Goal: Task Accomplishment & Management: Manage account settings

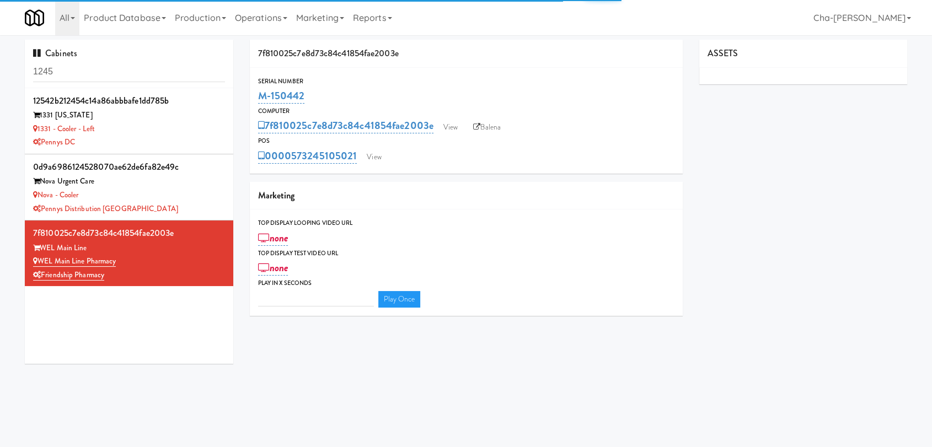
type input "3"
click at [69, 76] on input "1245" at bounding box center [129, 72] width 192 height 20
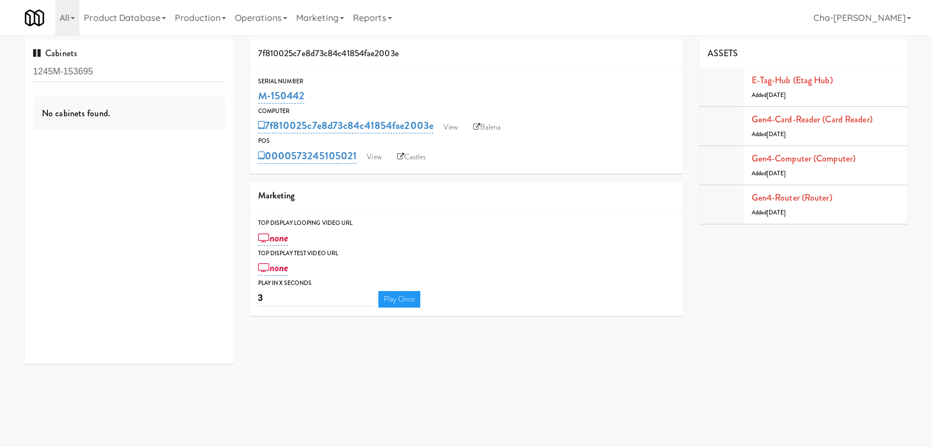
click at [109, 72] on input "1245M-153695" at bounding box center [129, 72] width 192 height 20
type input "M-153695"
click at [222, 95] on icon at bounding box center [225, 94] width 6 height 7
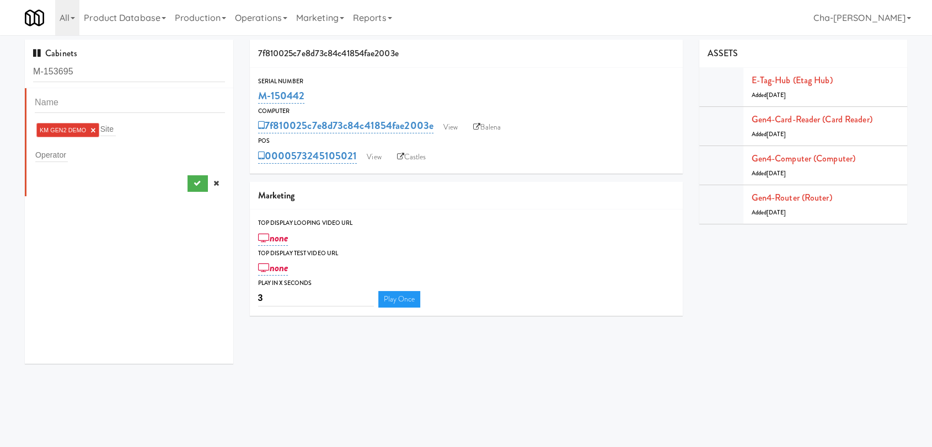
click at [91, 127] on link "×" at bounding box center [92, 130] width 5 height 9
click at [62, 151] on input "text" at bounding box center [51, 153] width 33 height 14
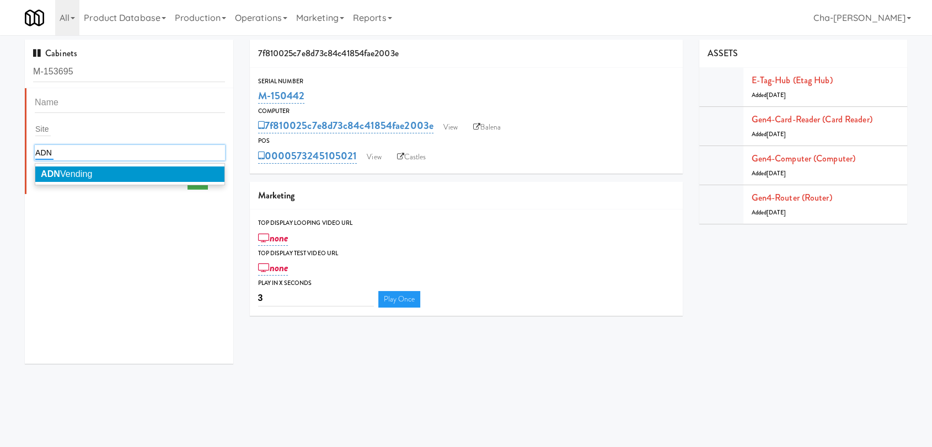
type input "ADN"
click at [74, 173] on span "ADN Vending" at bounding box center [67, 173] width 52 height 9
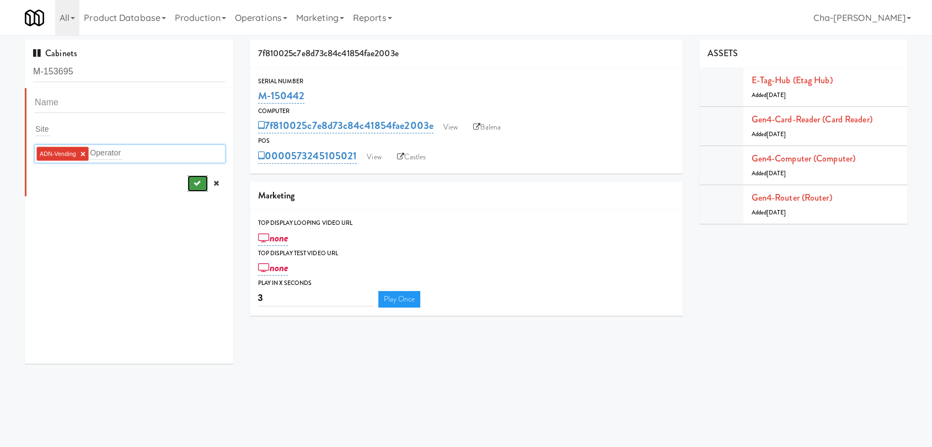
click at [193, 184] on icon "submit" at bounding box center [196, 183] width 7 height 7
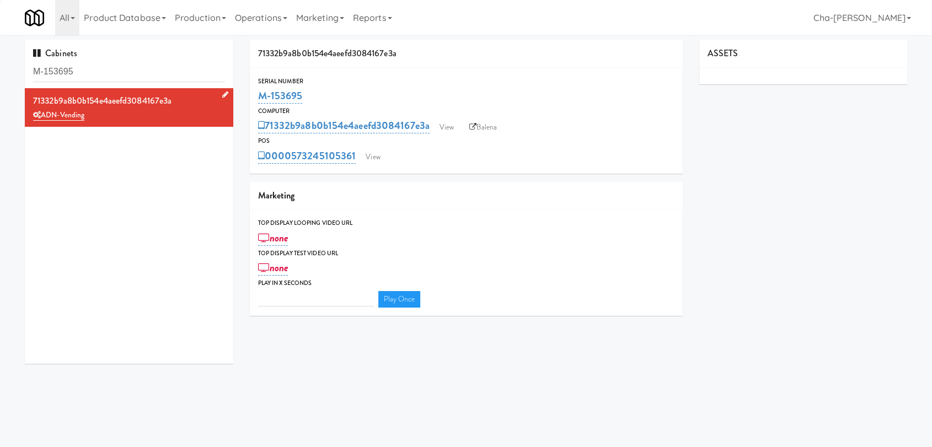
type input "3"
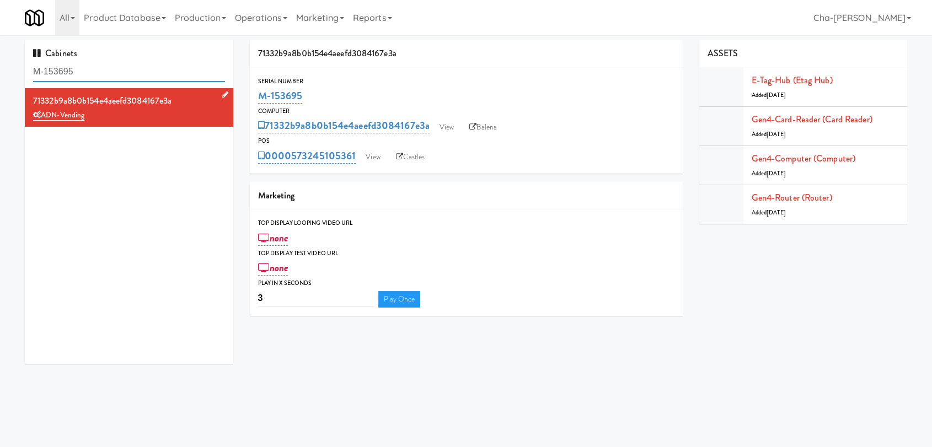
click at [84, 76] on input "M-153695" at bounding box center [129, 72] width 192 height 20
paste input "0416"
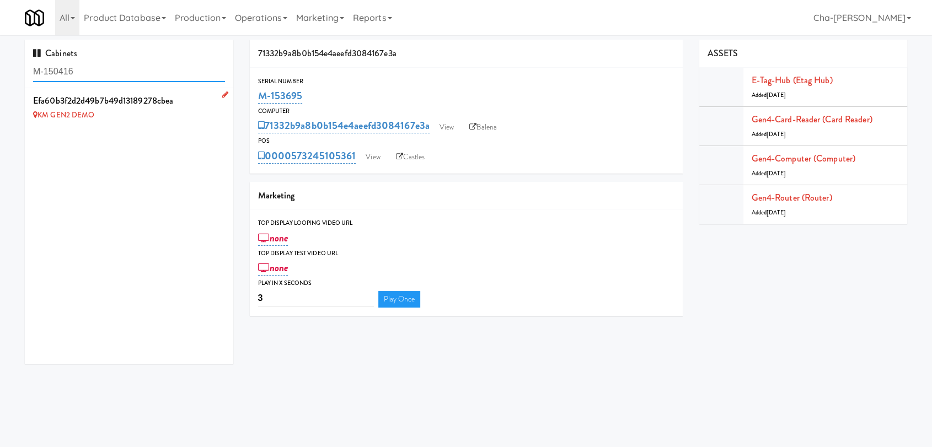
type input "M-150416"
click at [222, 93] on icon at bounding box center [225, 94] width 6 height 7
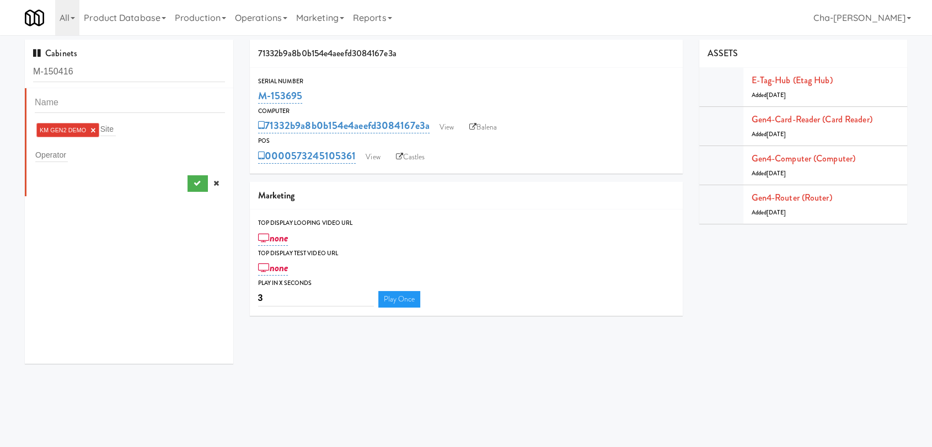
click at [93, 130] on link "×" at bounding box center [92, 130] width 5 height 9
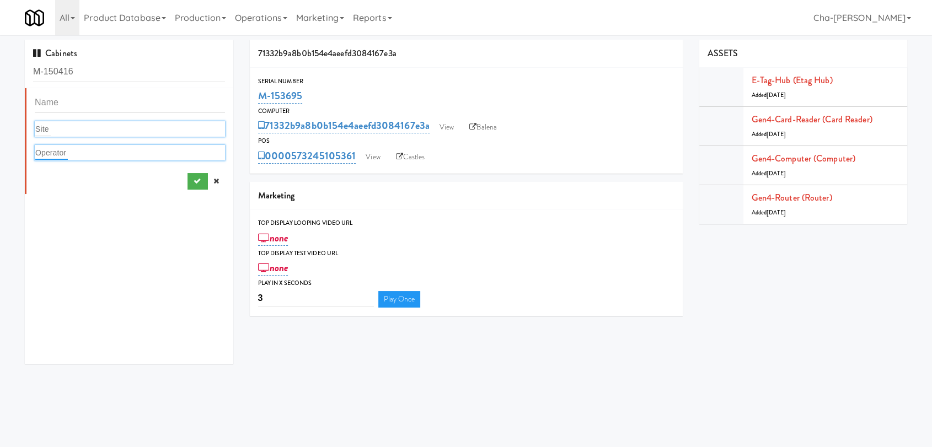
click at [59, 148] on input "text" at bounding box center [51, 153] width 33 height 14
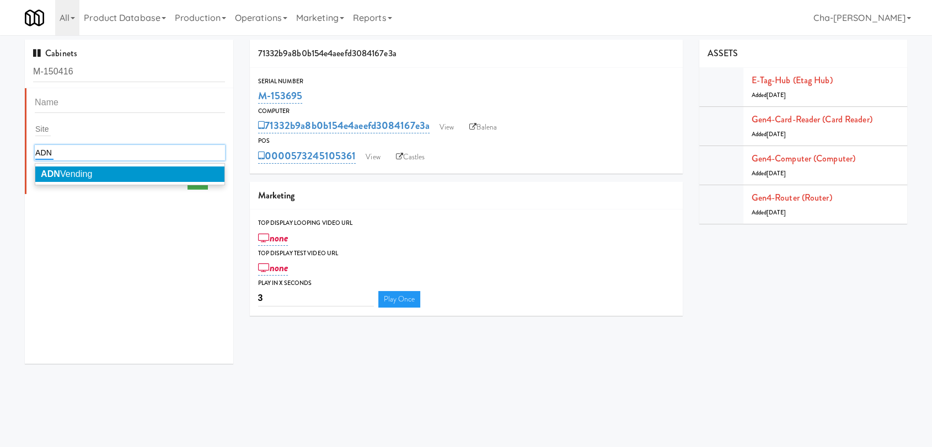
type input "ADN"
click at [80, 170] on span "ADN Vending" at bounding box center [67, 173] width 52 height 9
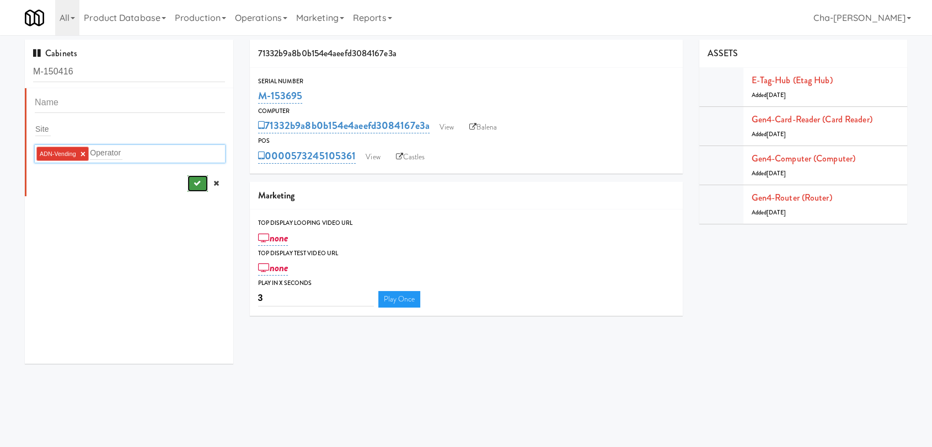
click at [193, 180] on icon "submit" at bounding box center [196, 183] width 7 height 7
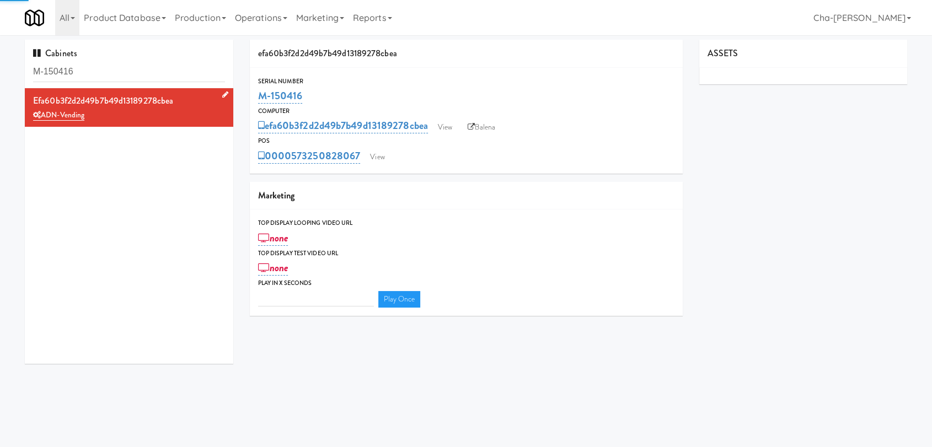
type input "3"
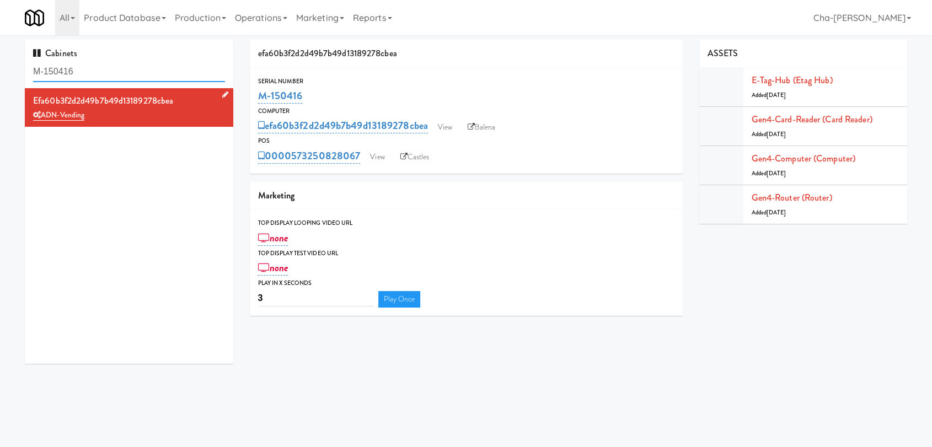
click at [127, 72] on input "M-150416" at bounding box center [129, 72] width 192 height 20
paste input "34"
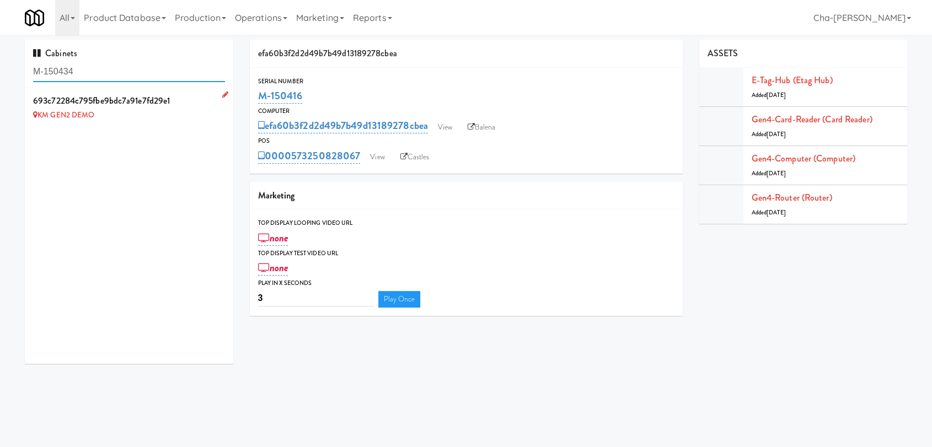
type input "M-150434"
click at [218, 95] on link at bounding box center [223, 95] width 10 height 14
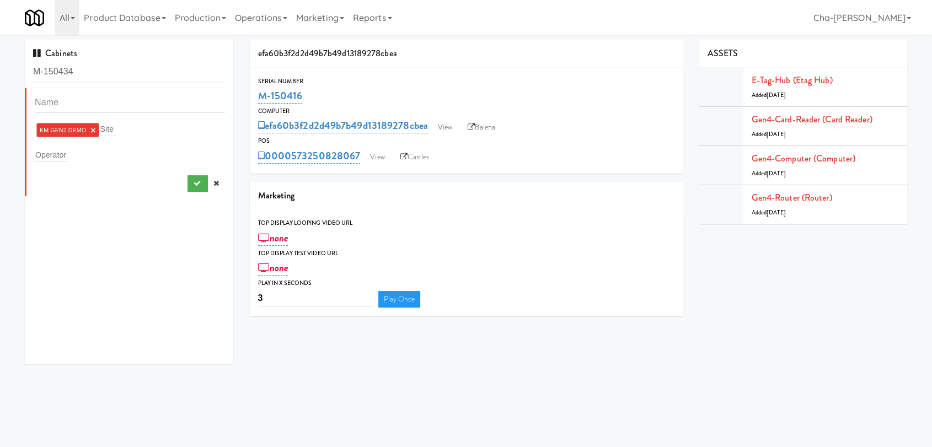
click at [90, 131] on link "×" at bounding box center [92, 130] width 5 height 9
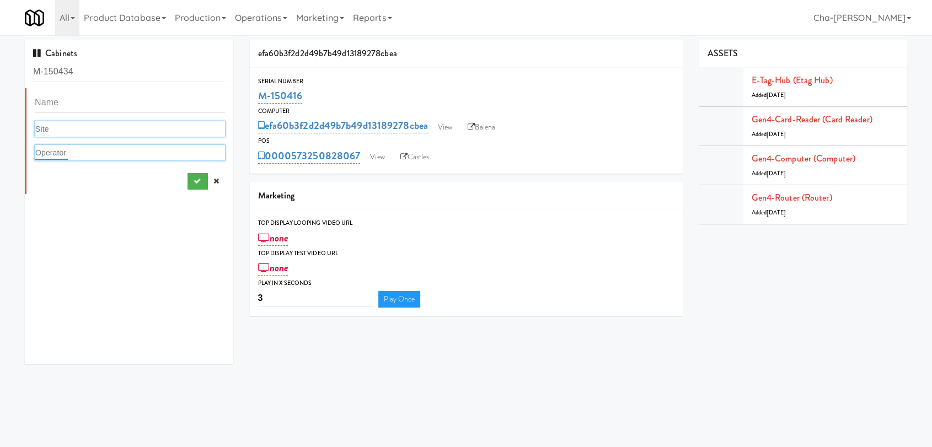
click at [66, 148] on input "text" at bounding box center [51, 153] width 33 height 14
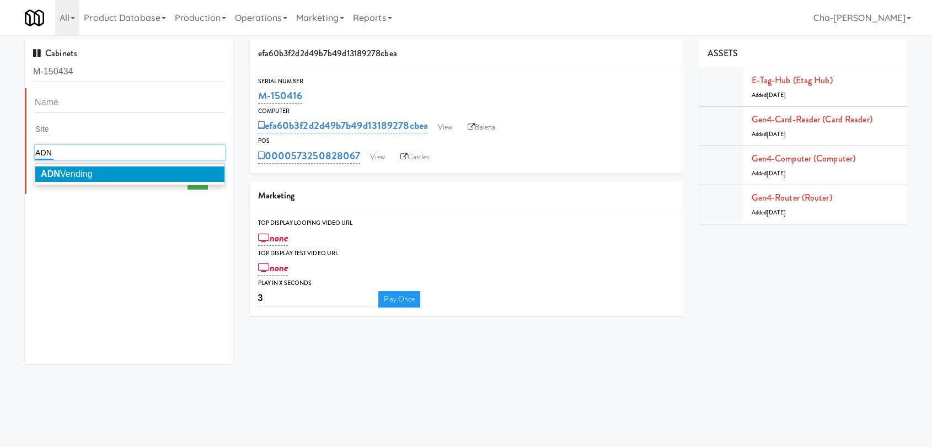
type input "ADN"
click at [93, 169] on span "ADN Vending" at bounding box center [67, 173] width 52 height 9
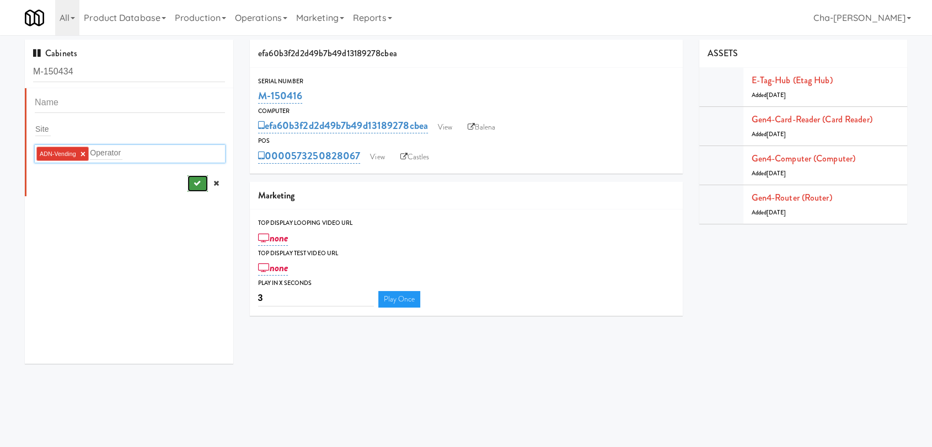
click at [187, 182] on button "submit" at bounding box center [197, 183] width 20 height 17
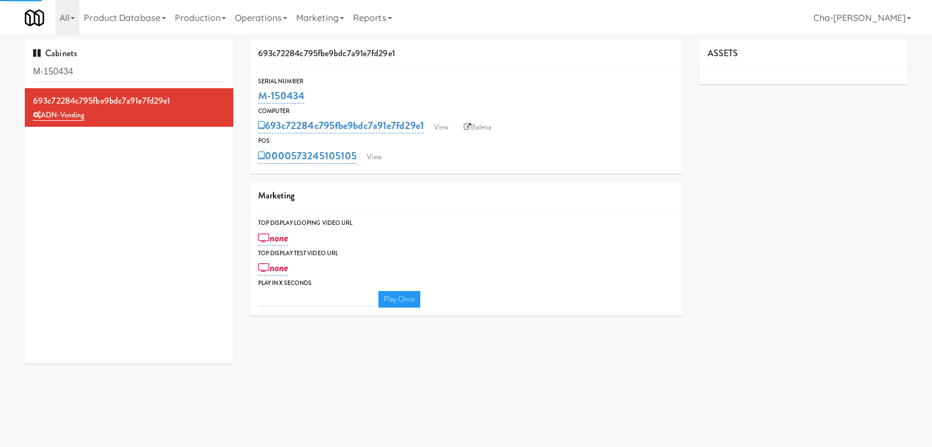
type input "3"
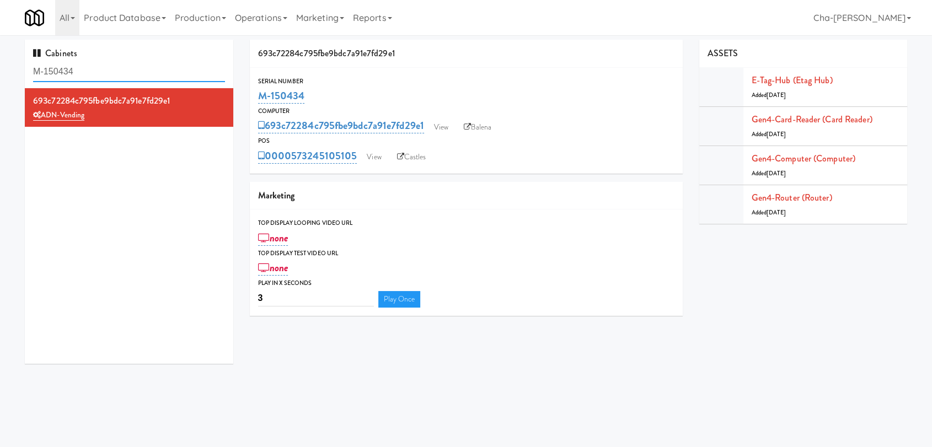
click at [112, 74] on input "M-150434" at bounding box center [129, 72] width 192 height 20
paste input "3688"
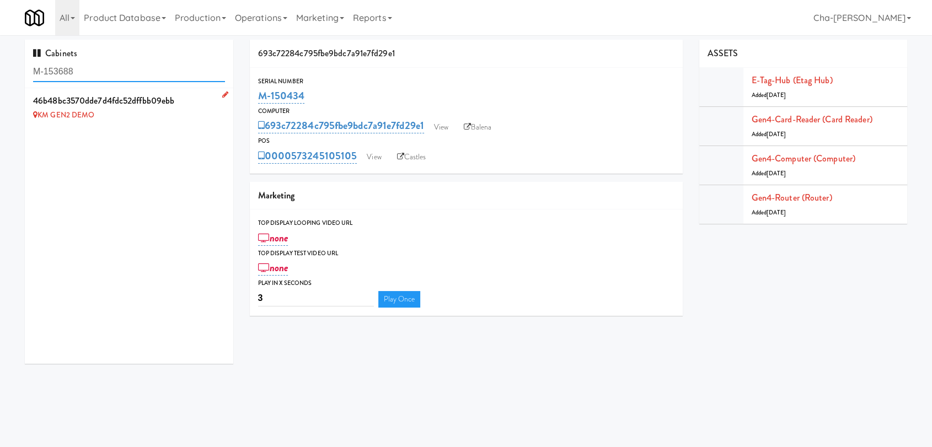
type input "M-153688"
click at [222, 92] on icon at bounding box center [225, 94] width 6 height 7
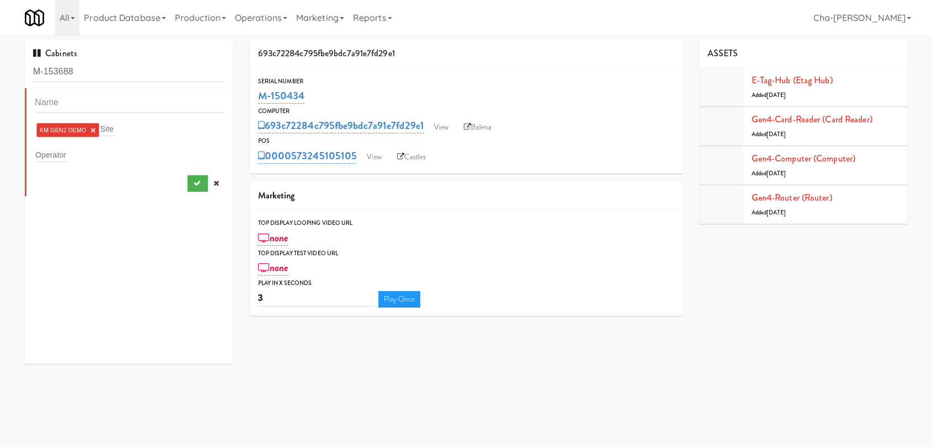
click at [92, 132] on link "×" at bounding box center [92, 130] width 5 height 9
click at [63, 149] on input "text" at bounding box center [51, 153] width 33 height 14
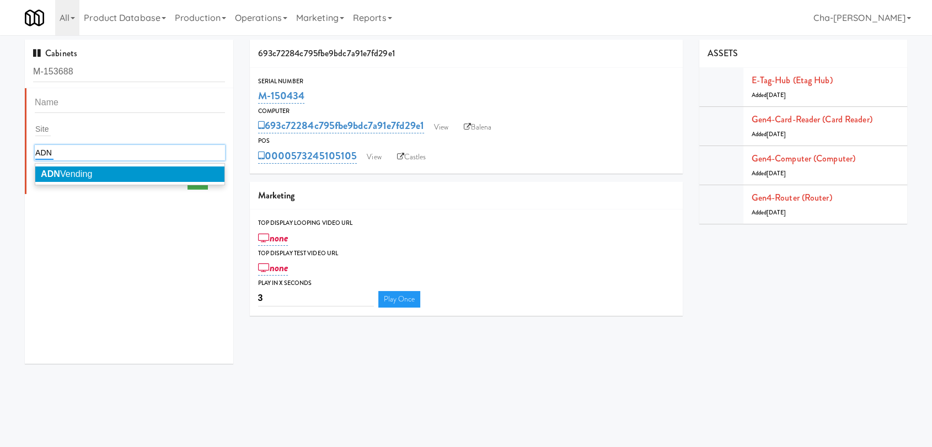
type input "ADN"
click at [114, 172] on li "ADN Vending" at bounding box center [129, 173] width 189 height 15
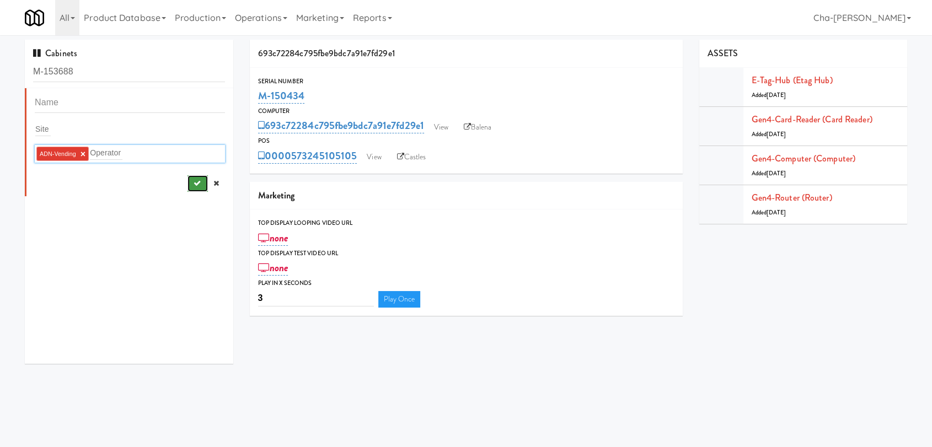
click at [193, 181] on icon "submit" at bounding box center [196, 183] width 7 height 7
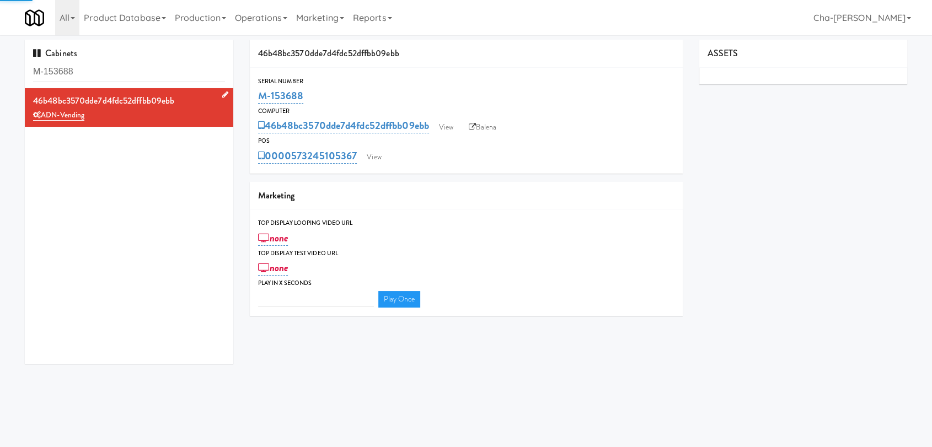
type input "3"
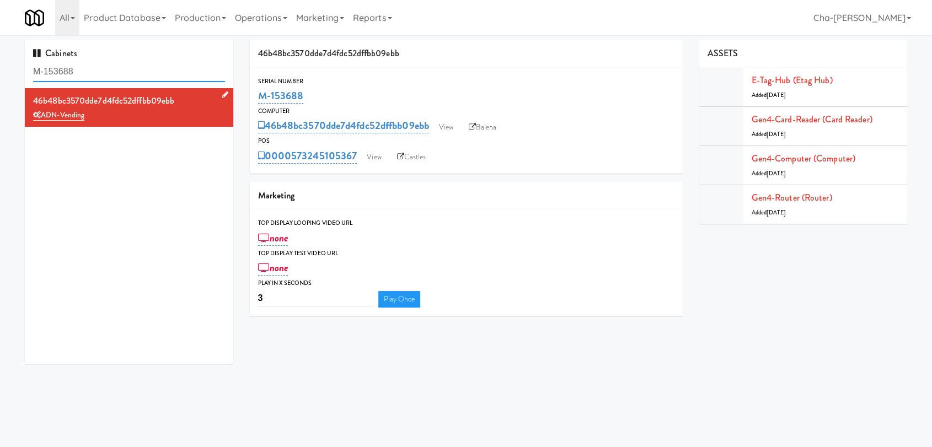
click at [119, 74] on input "M-153688" at bounding box center [129, 72] width 192 height 20
click at [119, 73] on input "M-153688" at bounding box center [129, 72] width 192 height 20
paste input "0439"
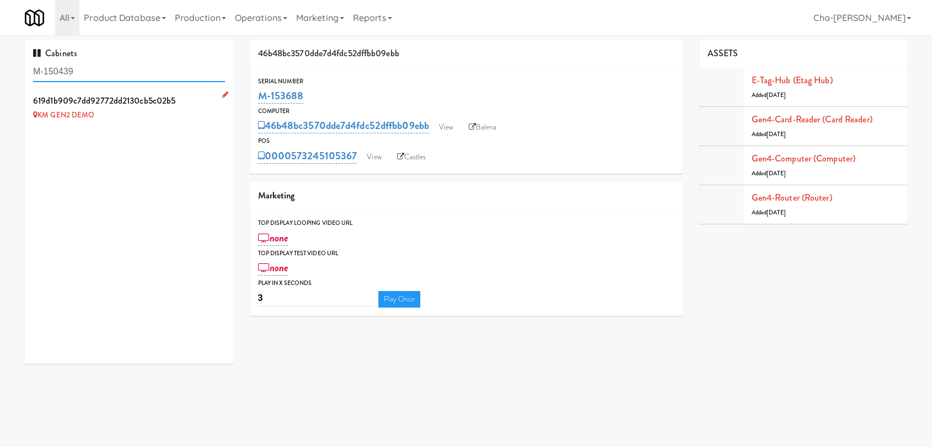
type input "M-150439"
click at [222, 94] on icon at bounding box center [225, 94] width 6 height 7
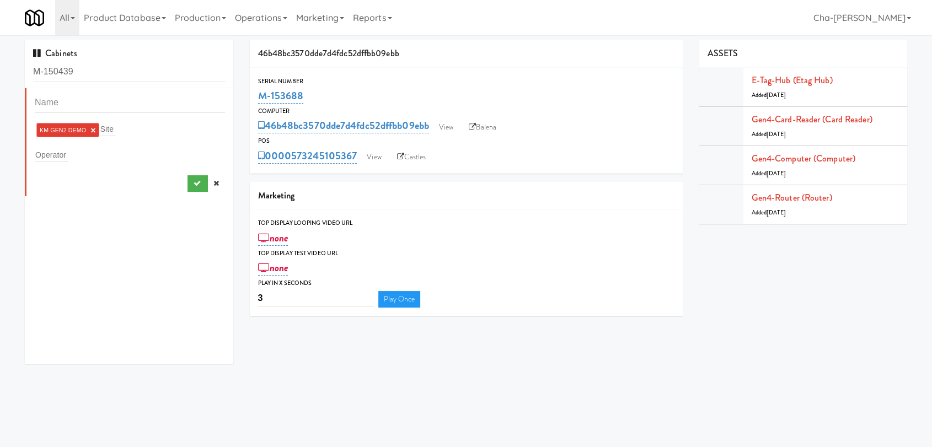
click at [91, 130] on link "×" at bounding box center [92, 130] width 5 height 9
click at [59, 151] on input "text" at bounding box center [51, 153] width 33 height 14
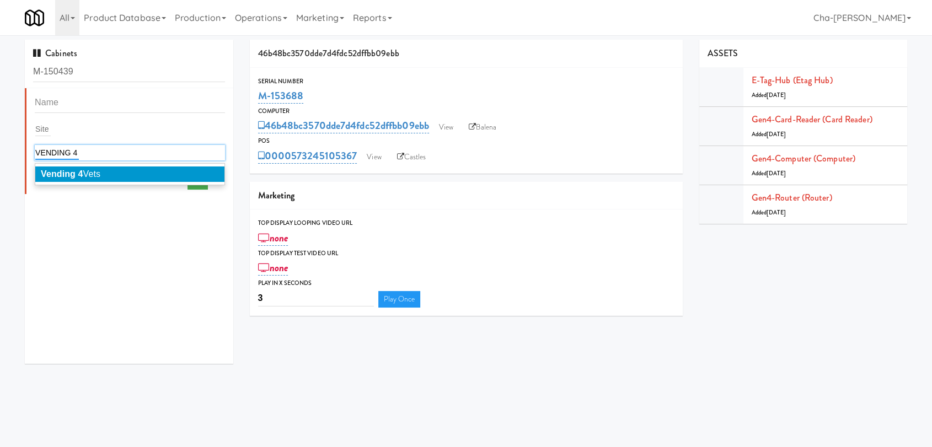
type input "VENDING 4"
click at [84, 177] on span "Vending 4 Vets" at bounding box center [71, 173] width 60 height 9
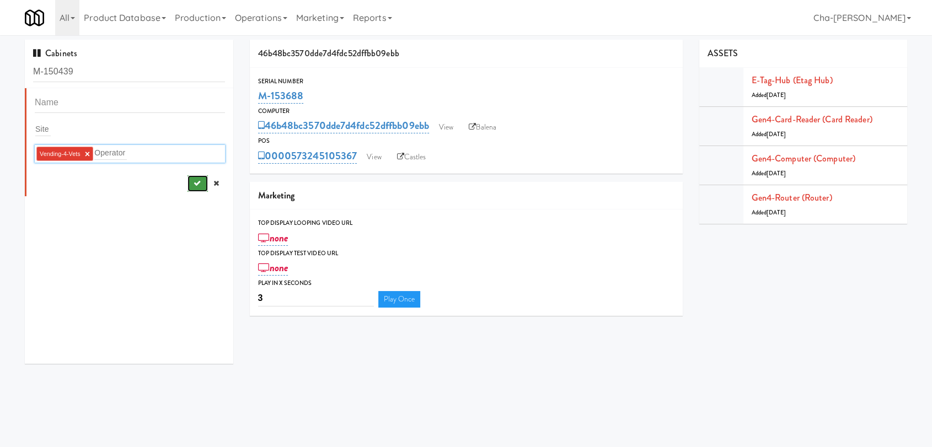
click at [191, 180] on button "submit" at bounding box center [197, 183] width 20 height 17
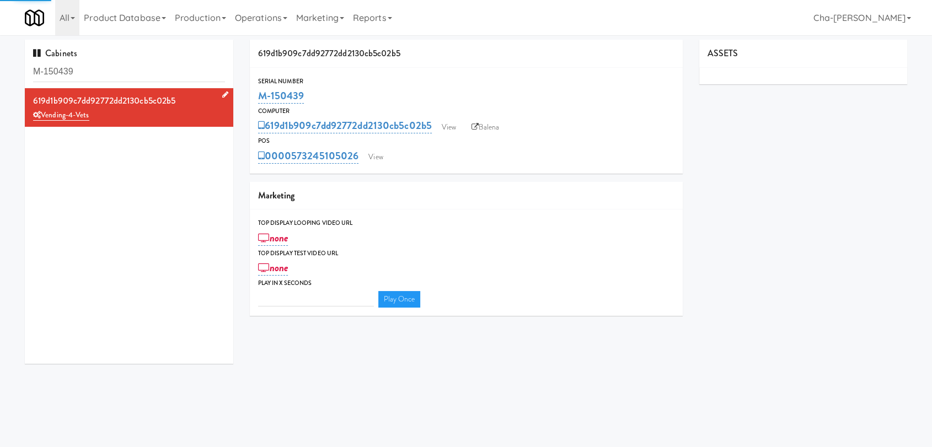
type input "3"
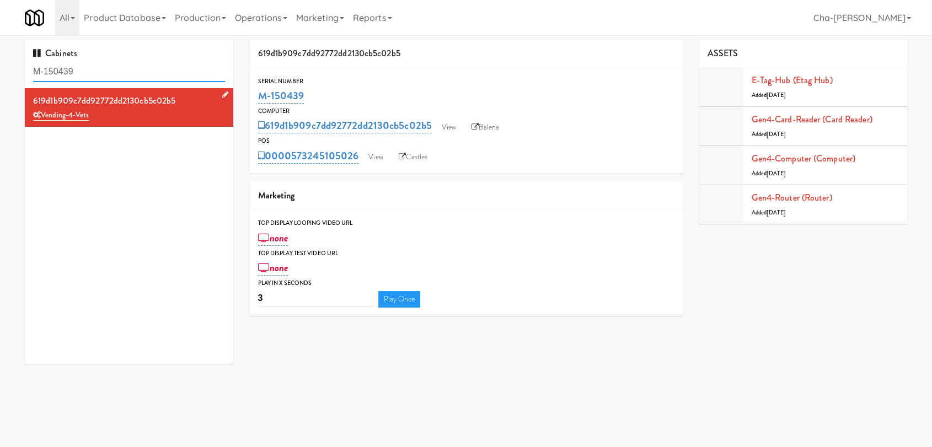
click at [80, 73] on input "M-150439" at bounding box center [129, 72] width 192 height 20
paste input "1"
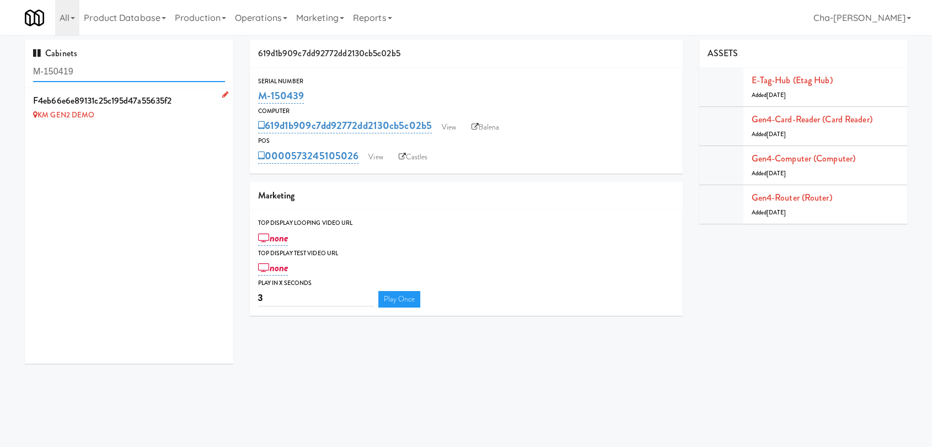
type input "M-150419"
click at [222, 94] on icon at bounding box center [225, 94] width 6 height 7
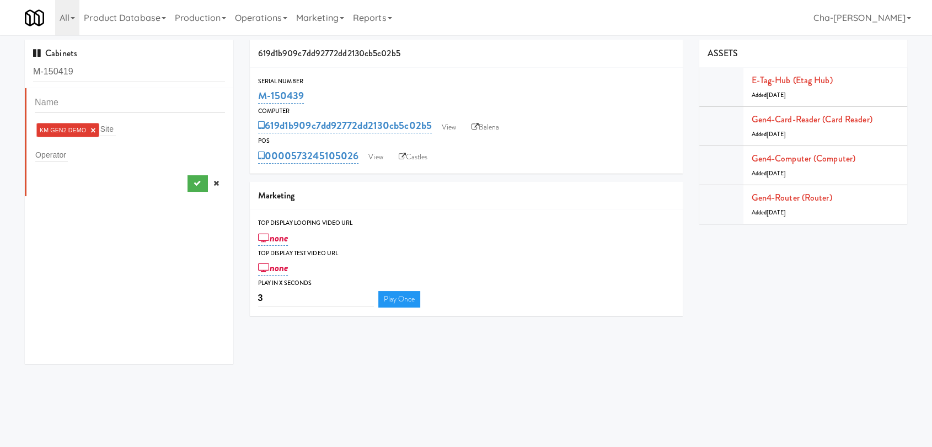
click at [94, 132] on link "×" at bounding box center [92, 130] width 5 height 9
click at [58, 154] on input "text" at bounding box center [51, 153] width 33 height 14
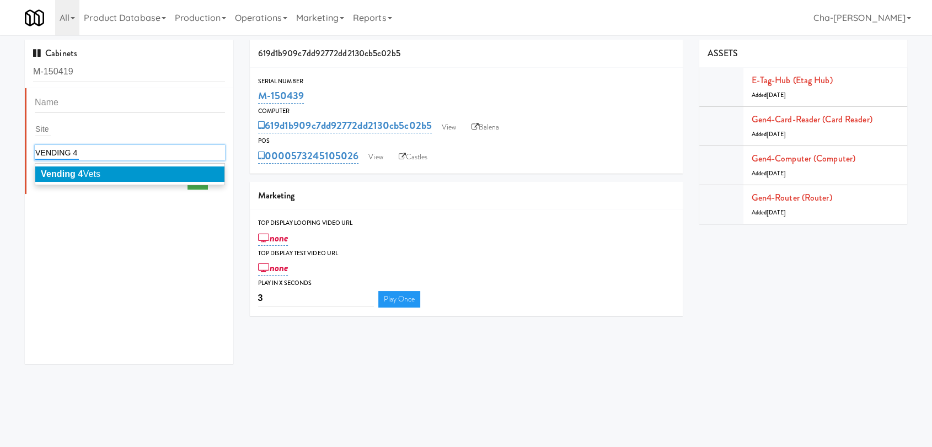
type input "VENDING 4"
drag, startPoint x: 71, startPoint y: 169, endPoint x: 99, endPoint y: 173, distance: 28.9
click at [72, 169] on em "Vending 4" at bounding box center [62, 173] width 42 height 9
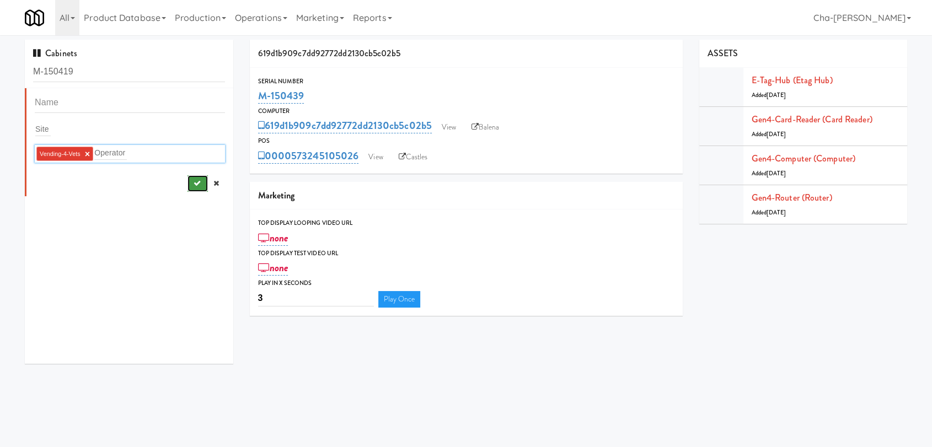
click at [193, 180] on icon "submit" at bounding box center [196, 183] width 7 height 7
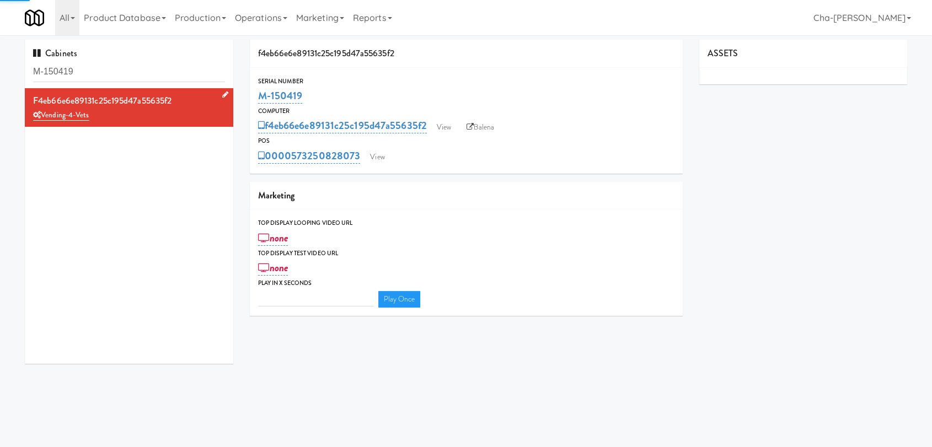
type input "3"
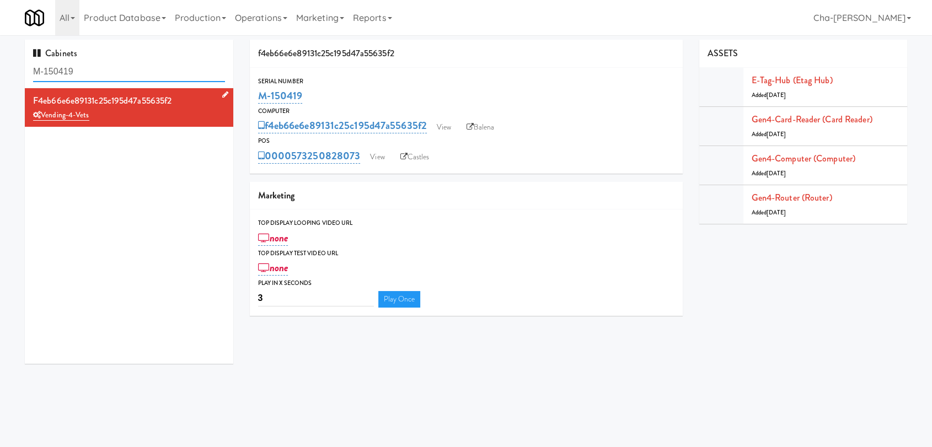
click at [101, 72] on input "M-150419" at bounding box center [129, 72] width 192 height 20
paste input "42153"
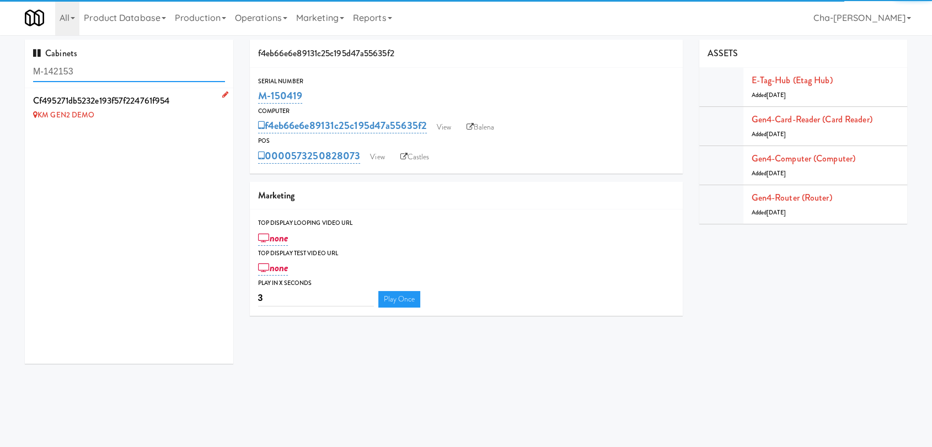
type input "M-142153"
click at [222, 95] on icon at bounding box center [225, 94] width 6 height 7
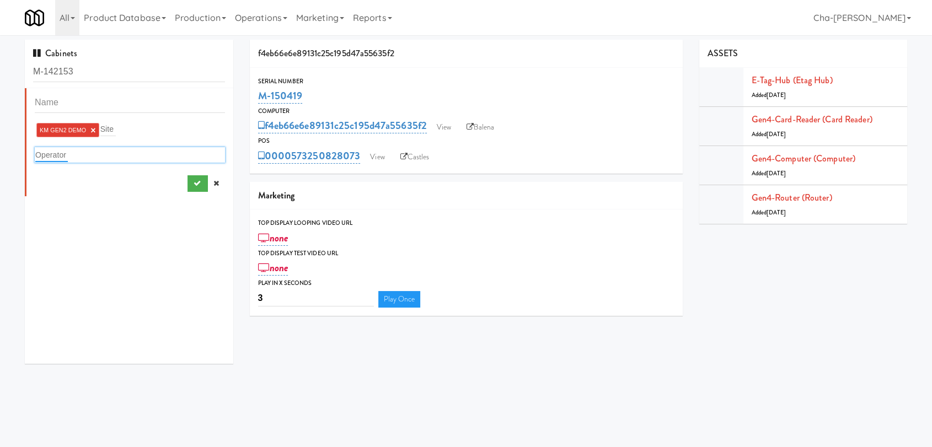
click at [61, 152] on input "text" at bounding box center [51, 155] width 33 height 14
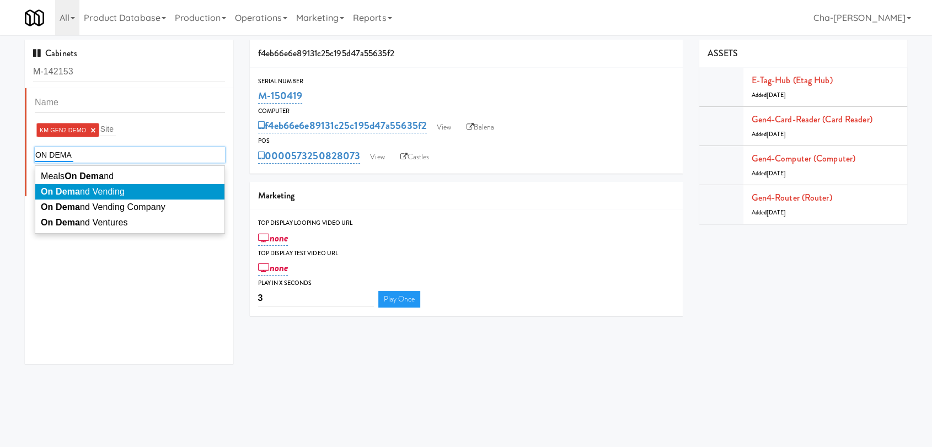
type input "ON DEMA"
click at [119, 193] on span "On Dema nd Vending" at bounding box center [83, 191] width 84 height 9
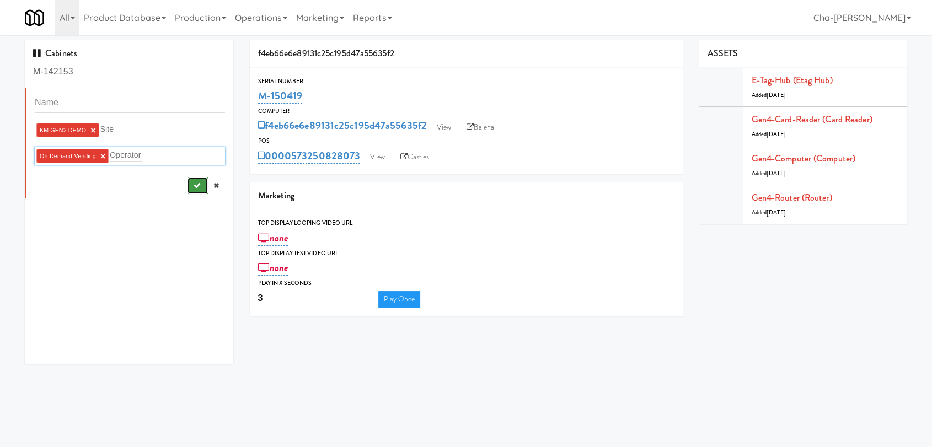
click at [193, 186] on icon "submit" at bounding box center [196, 185] width 7 height 7
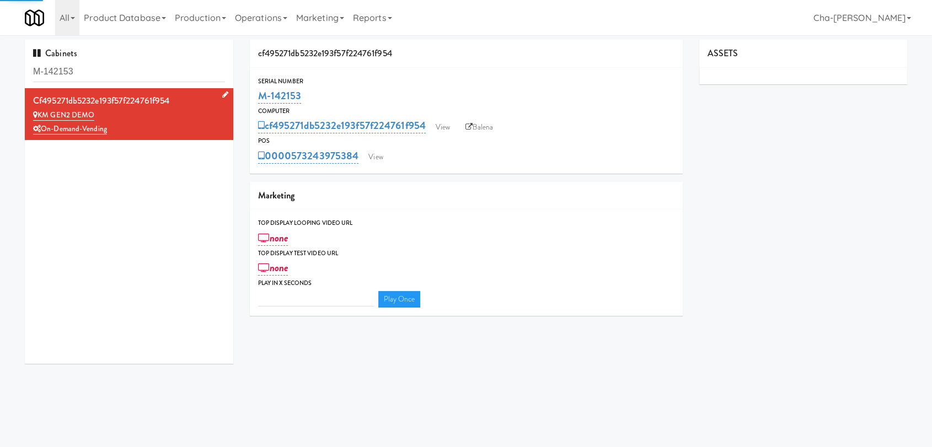
type input "3"
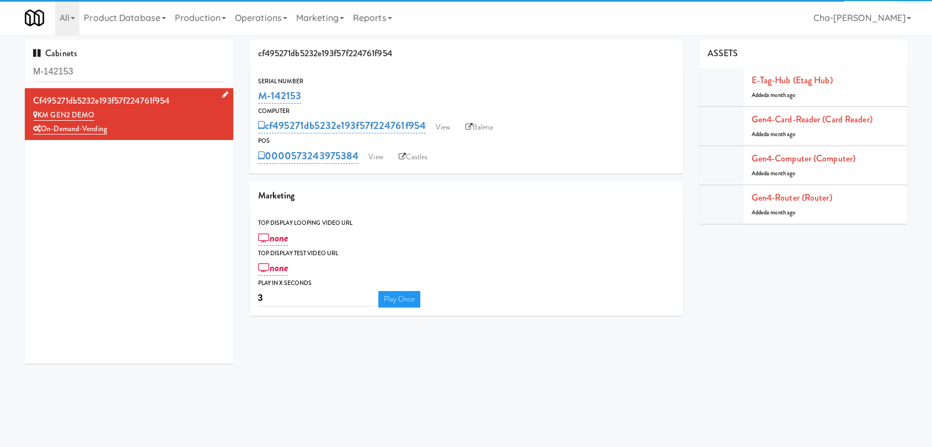
click at [218, 94] on link at bounding box center [223, 95] width 10 height 14
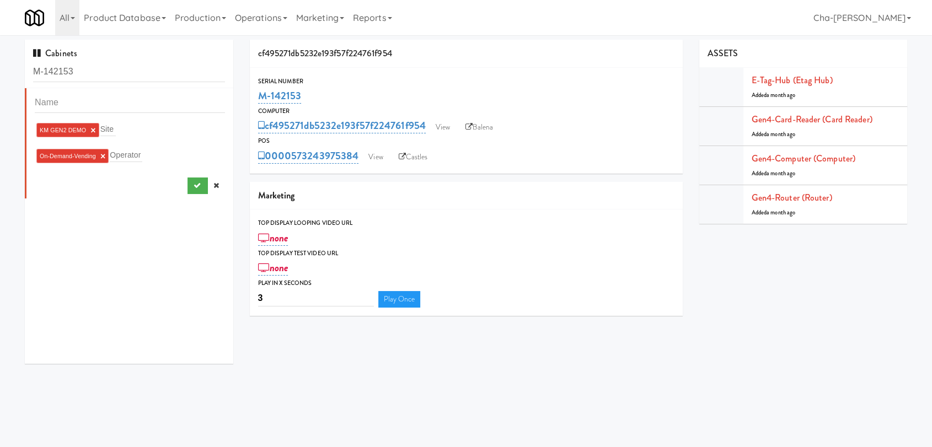
click at [94, 126] on link "×" at bounding box center [92, 130] width 5 height 9
click at [191, 184] on button "submit" at bounding box center [197, 183] width 20 height 17
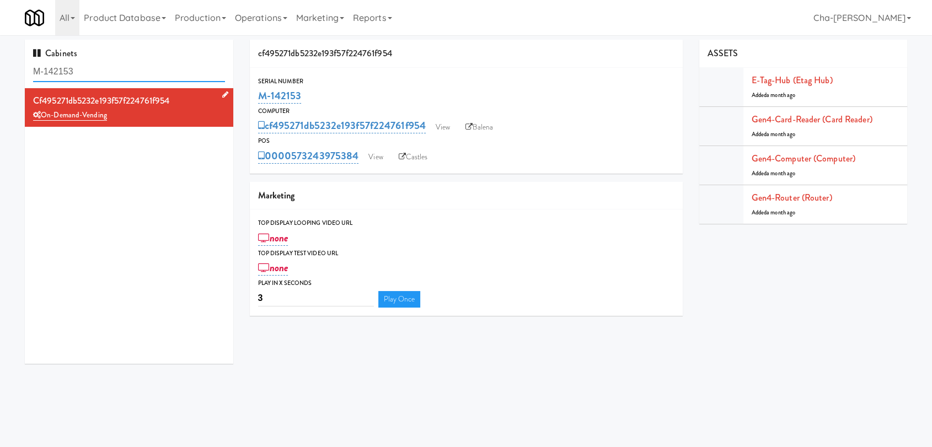
click at [104, 74] on input "M-142153" at bounding box center [129, 72] width 192 height 20
paste input "50426"
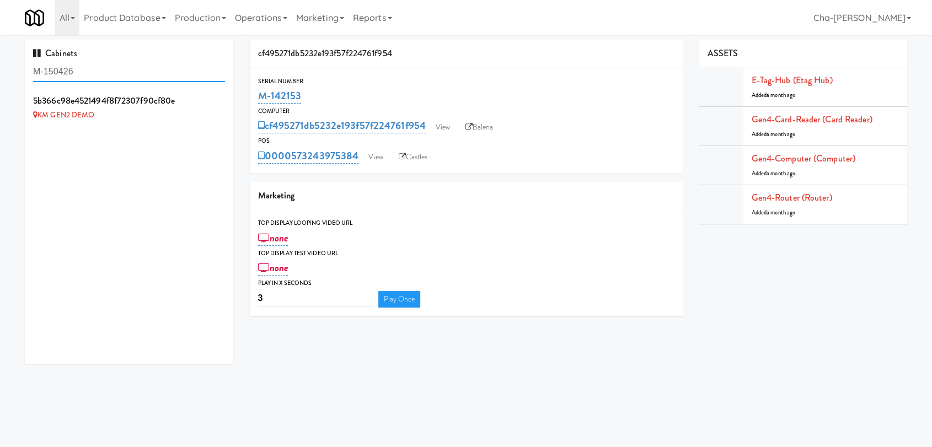
type input "M-150426"
click at [222, 95] on icon at bounding box center [225, 94] width 6 height 7
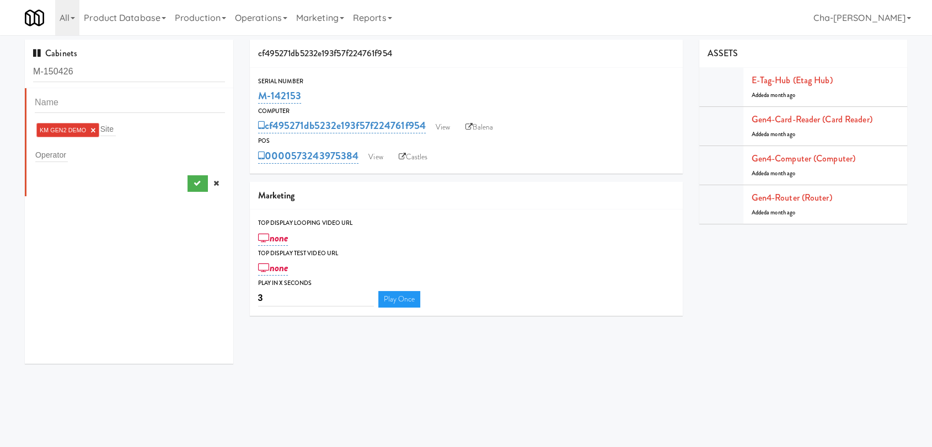
click at [93, 130] on link "×" at bounding box center [92, 130] width 5 height 9
click at [63, 151] on input "text" at bounding box center [51, 153] width 33 height 14
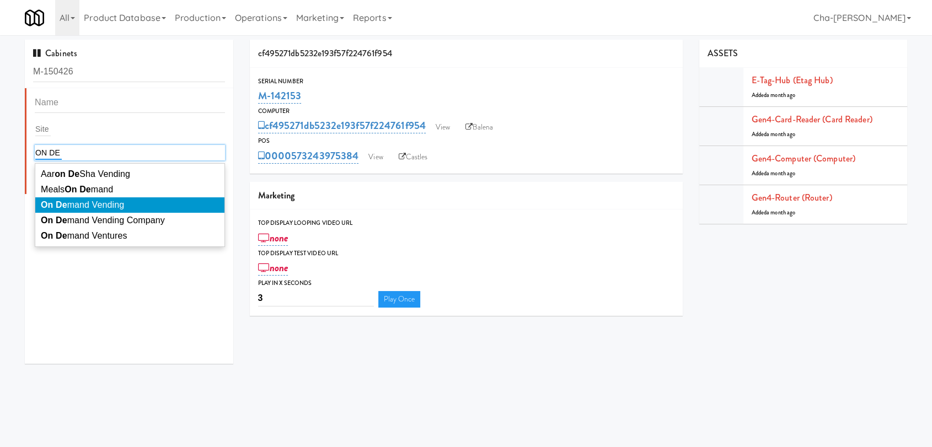
type input "ON DE"
click at [123, 203] on li "On De mand Vending" at bounding box center [129, 204] width 189 height 15
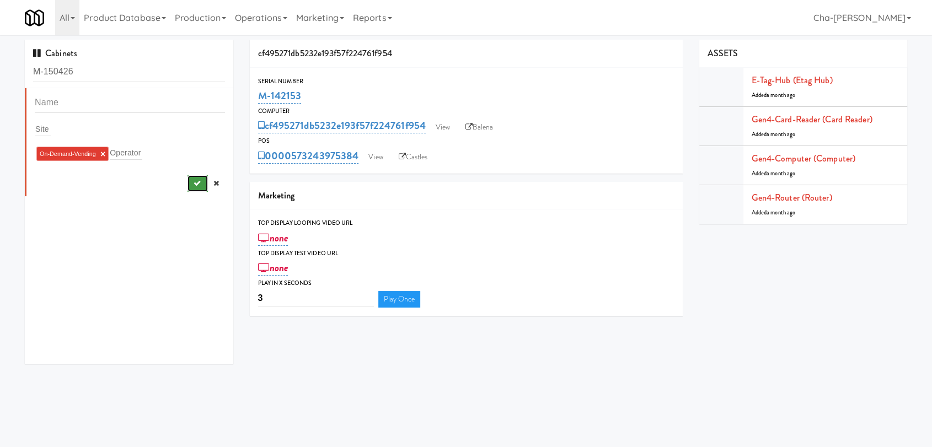
click at [187, 185] on button "submit" at bounding box center [197, 183] width 20 height 17
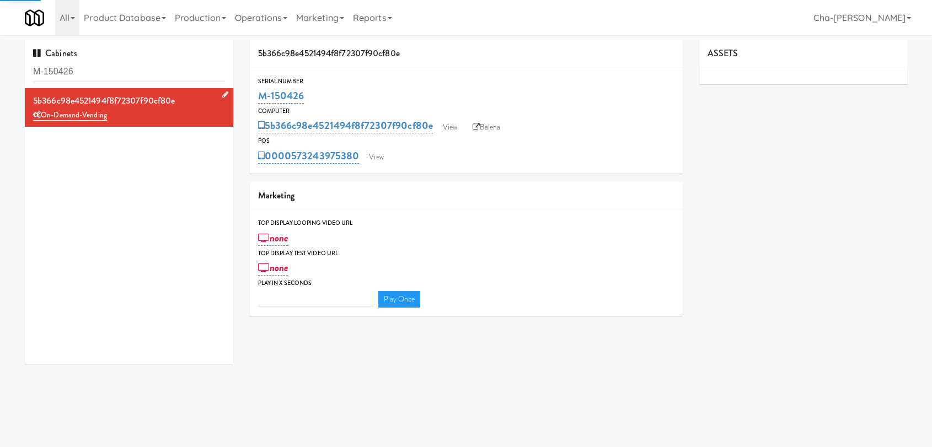
type input "3"
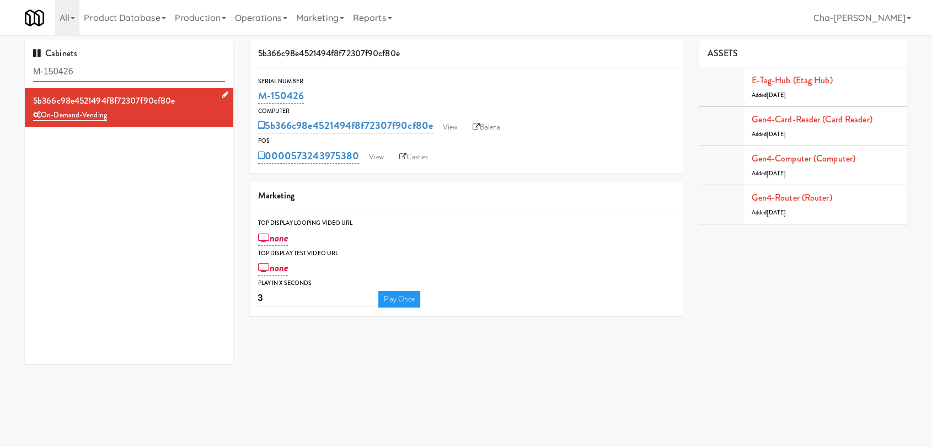
click at [114, 72] on input "M-150426" at bounding box center [129, 72] width 192 height 20
paste input "3"
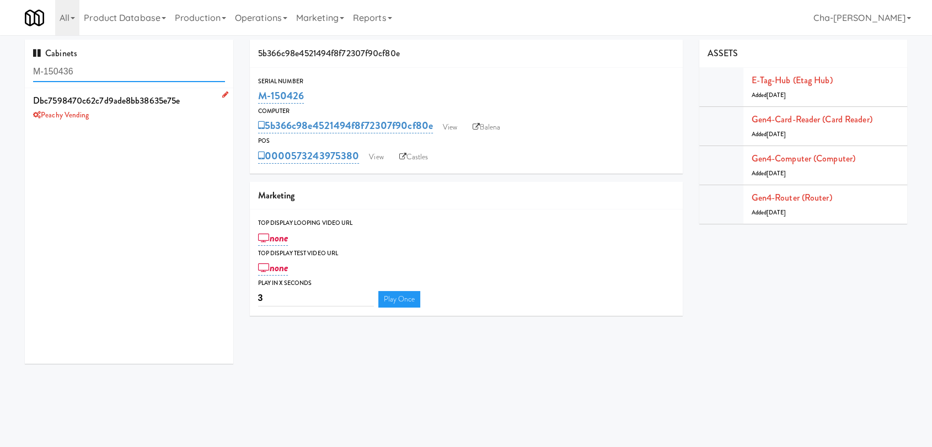
type input "M-150436"
click at [222, 92] on icon at bounding box center [225, 94] width 6 height 7
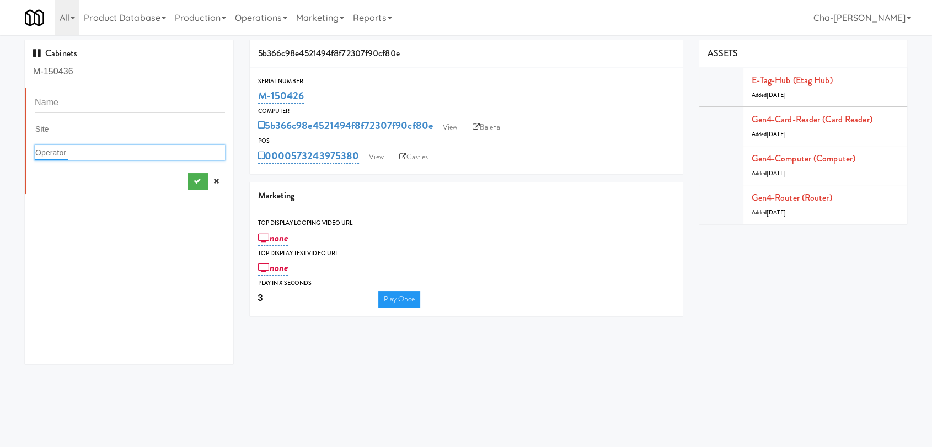
click at [64, 153] on input "text" at bounding box center [51, 153] width 33 height 14
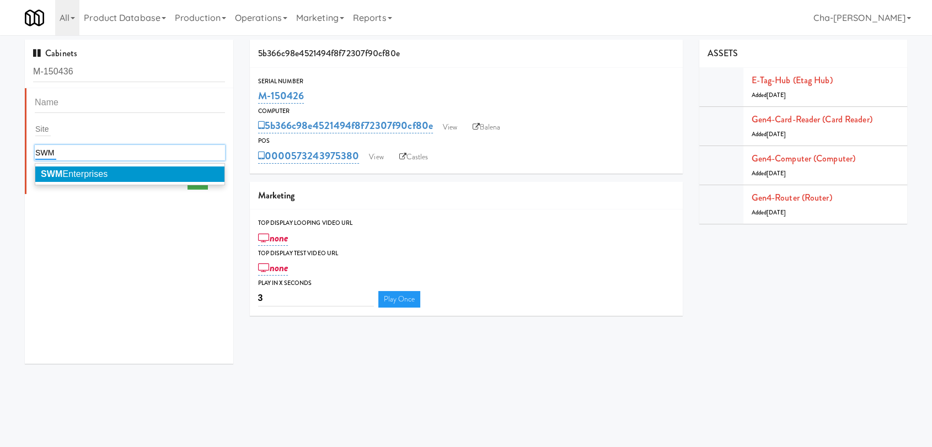
type input "SWM"
click at [107, 175] on span "SWM Enterprises" at bounding box center [74, 173] width 67 height 9
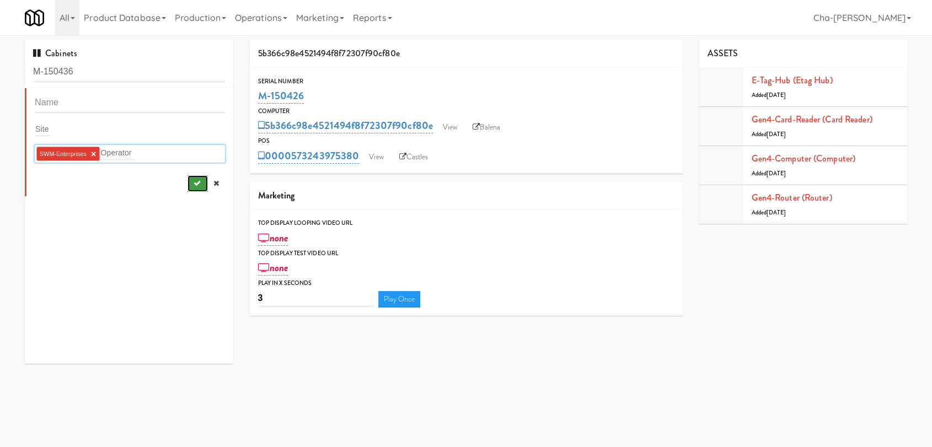
click at [193, 183] on button "submit" at bounding box center [197, 183] width 20 height 17
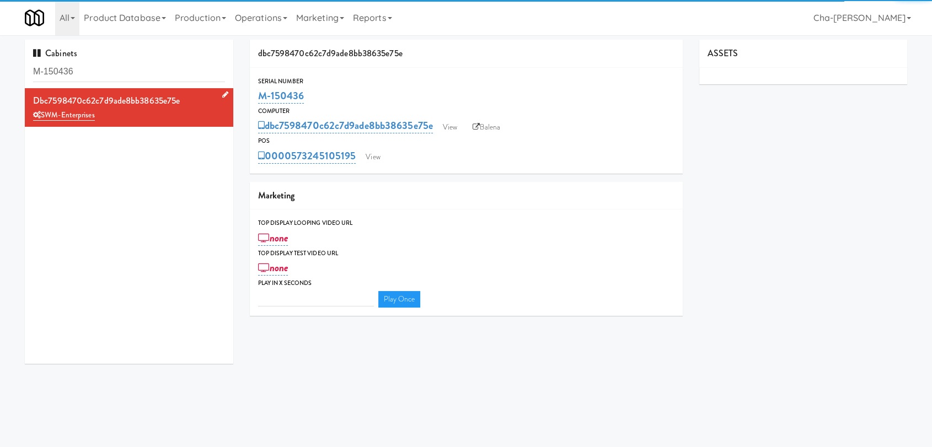
type input "3"
